Goal: Task Accomplishment & Management: Use online tool/utility

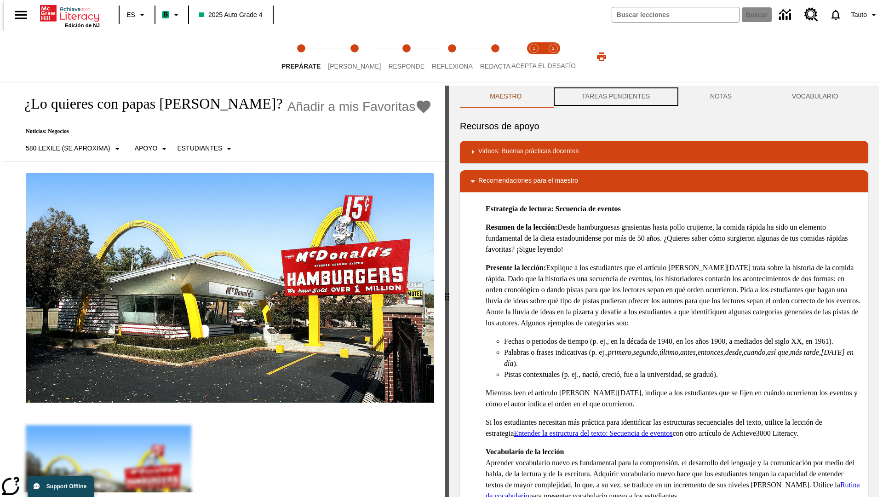
click at [615, 97] on button "TAREAS PENDIENTES" at bounding box center [616, 97] width 128 height 22
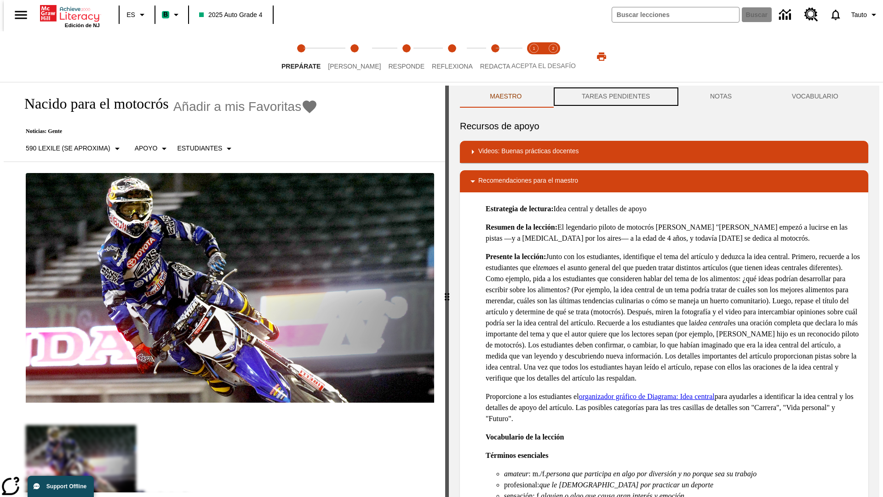
click at [615, 97] on button "TAREAS PENDIENTES" at bounding box center [616, 97] width 128 height 22
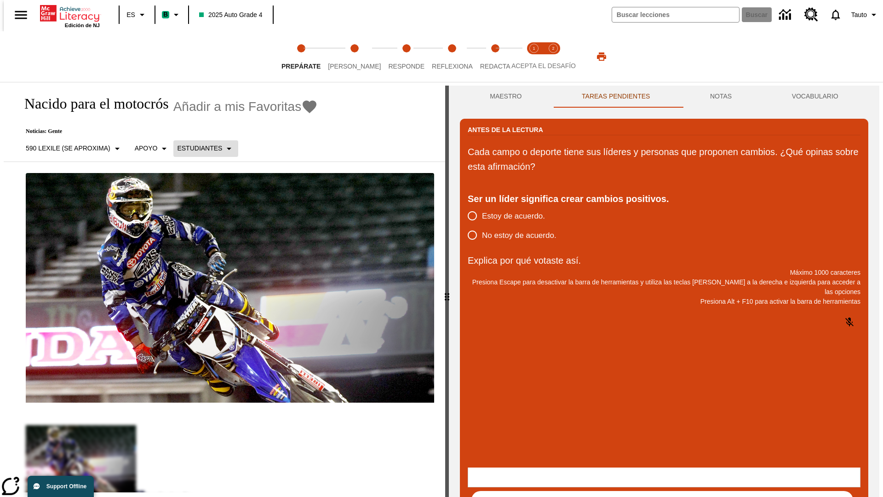
click at [200, 148] on p "Estudiantes" at bounding box center [199, 148] width 45 height 10
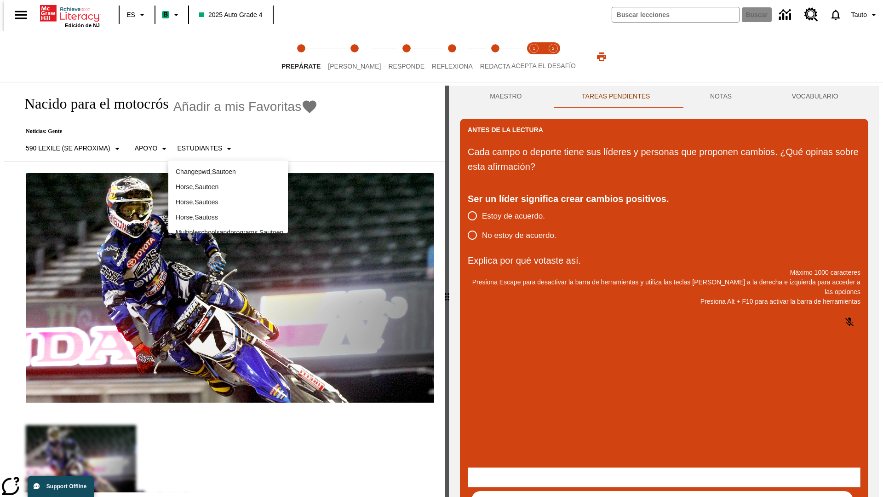
click at [228, 202] on p "Horse , Sautoes" at bounding box center [228, 202] width 105 height 10
